Goal: Information Seeking & Learning: Find specific fact

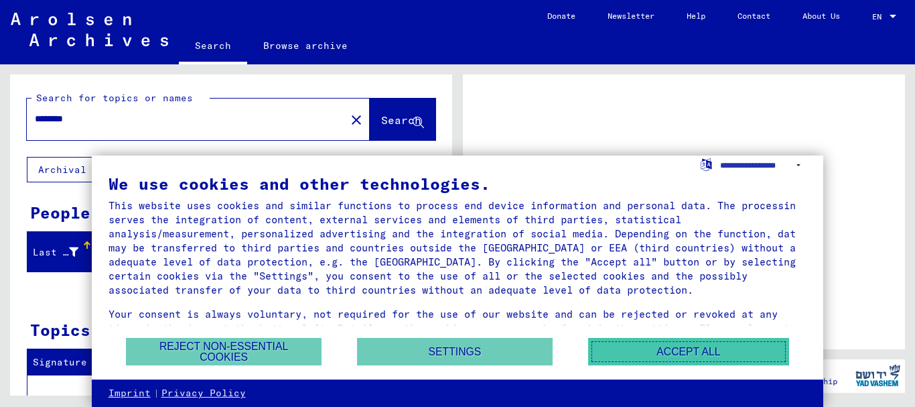
click at [665, 345] on button "Accept all" at bounding box center [688, 351] width 201 height 27
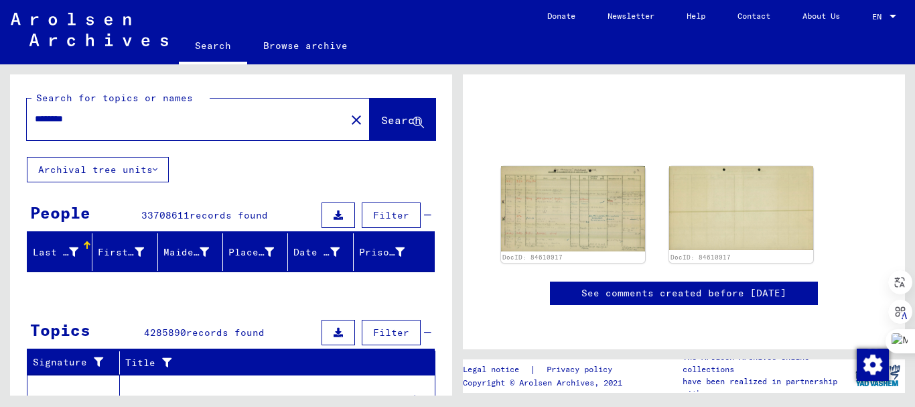
scroll to position [201, 0]
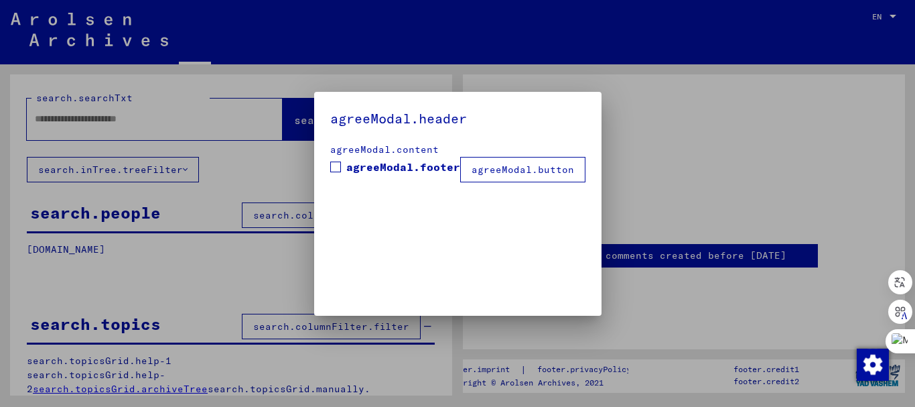
type input "********"
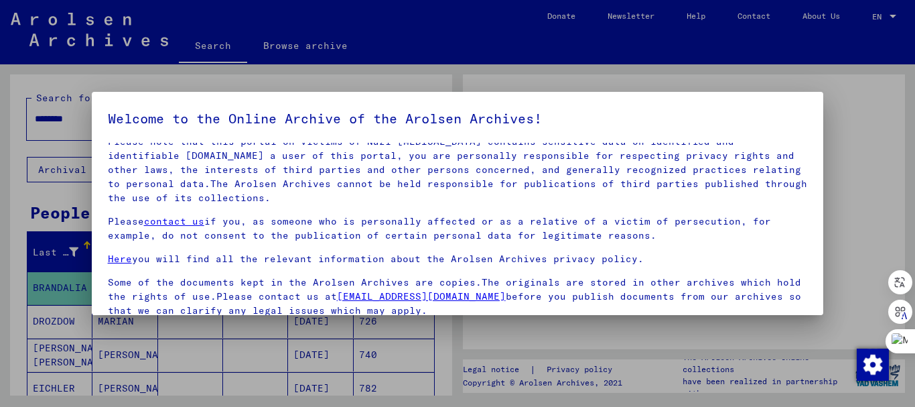
scroll to position [108, 0]
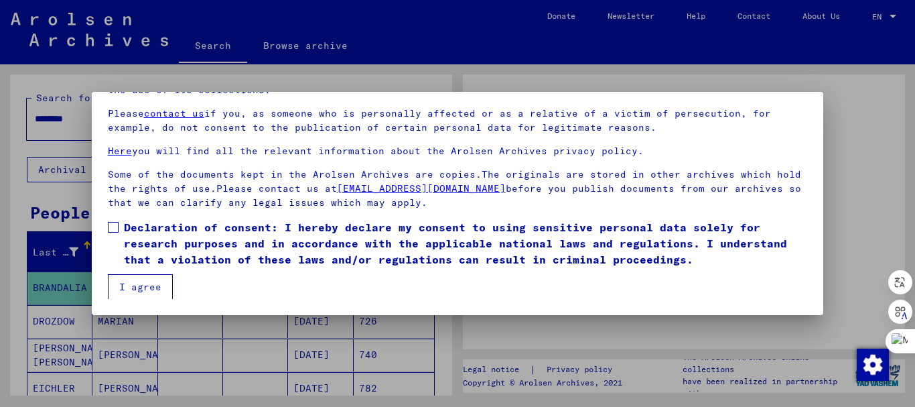
click at [111, 224] on span at bounding box center [113, 227] width 11 height 11
click at [145, 287] on button "I agree" at bounding box center [140, 286] width 65 height 25
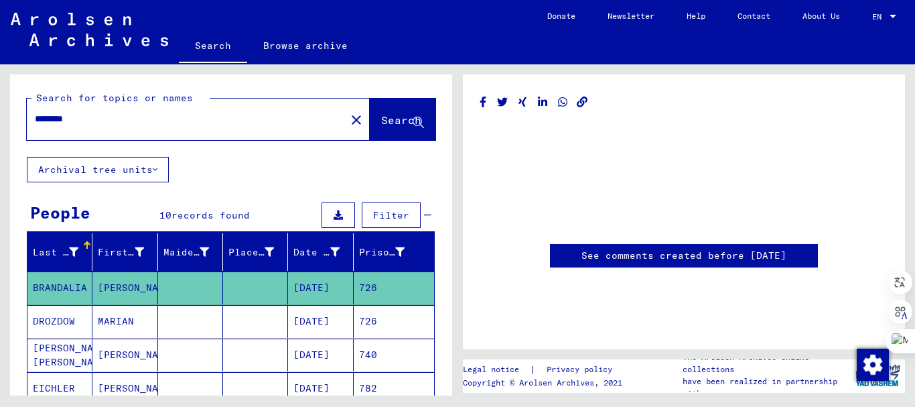
click at [107, 349] on mat-cell "[PERSON_NAME]" at bounding box center [124, 354] width 65 height 33
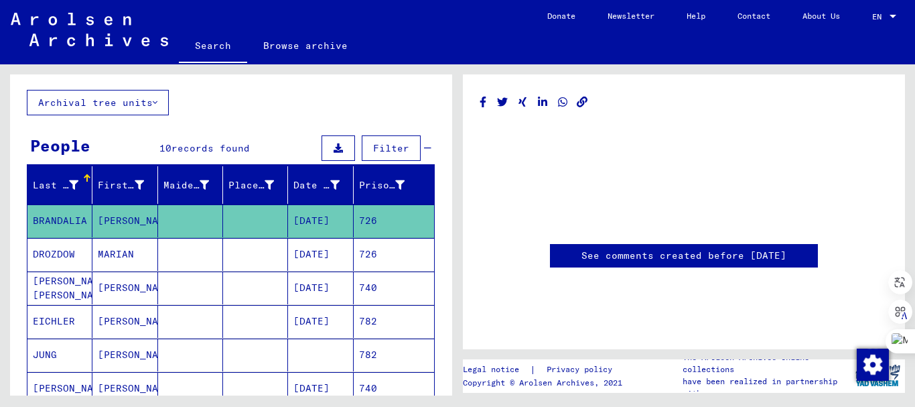
scroll to position [134, 0]
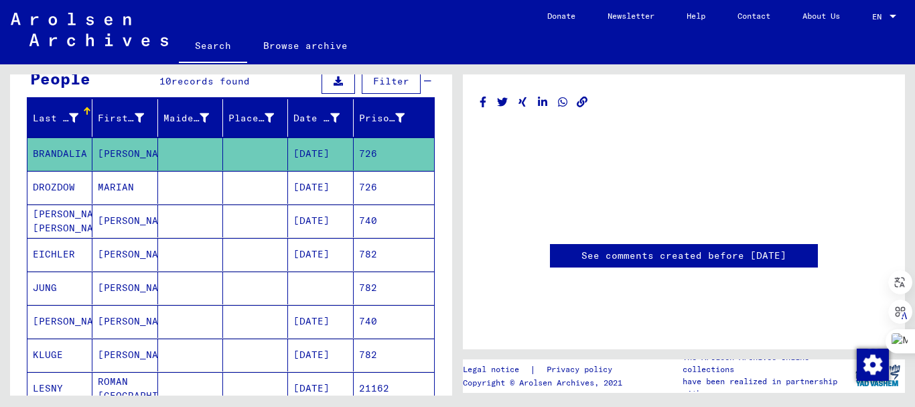
click at [123, 217] on mat-cell "[PERSON_NAME]" at bounding box center [124, 220] width 65 height 33
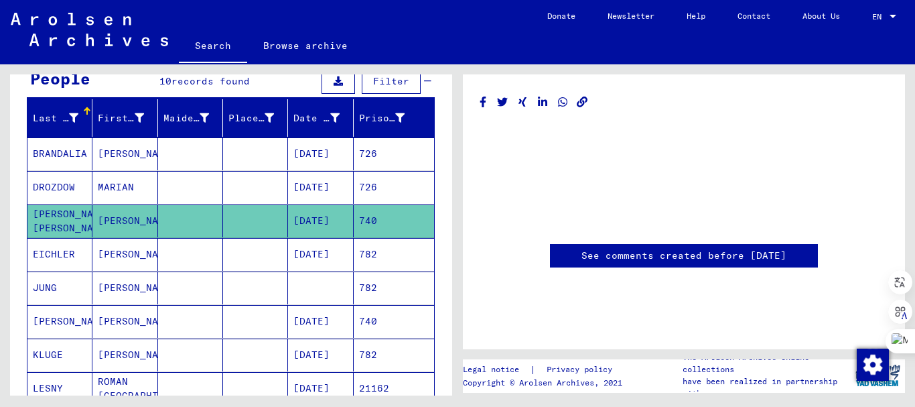
click at [689, 252] on link "See comments created before [DATE]" at bounding box center [683, 256] width 205 height 14
